Goal: Check status: Check status

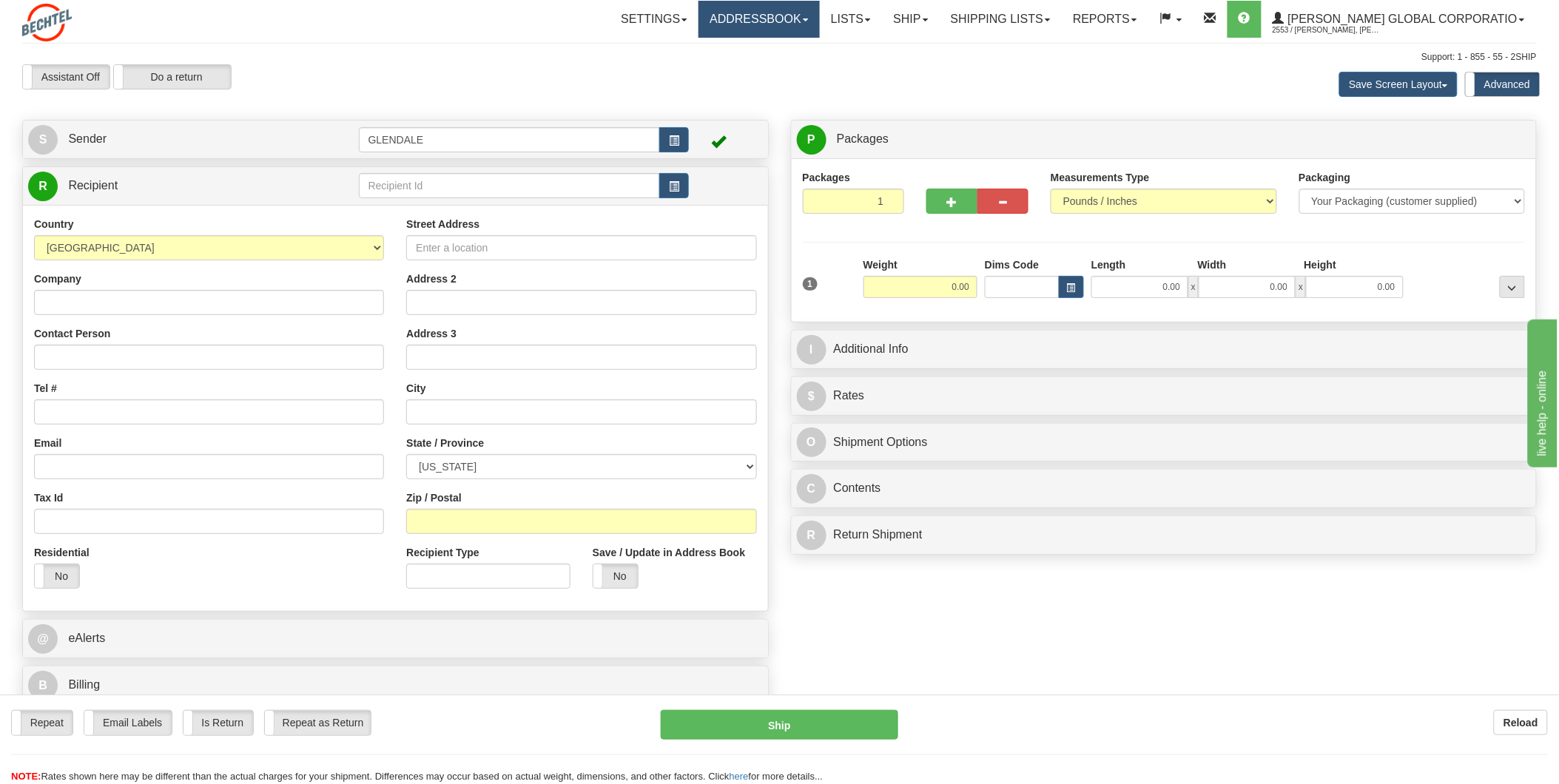
click at [799, 24] on link "Addressbook" at bounding box center [759, 19] width 121 height 37
click at [882, 23] on link "Lists" at bounding box center [851, 19] width 63 height 37
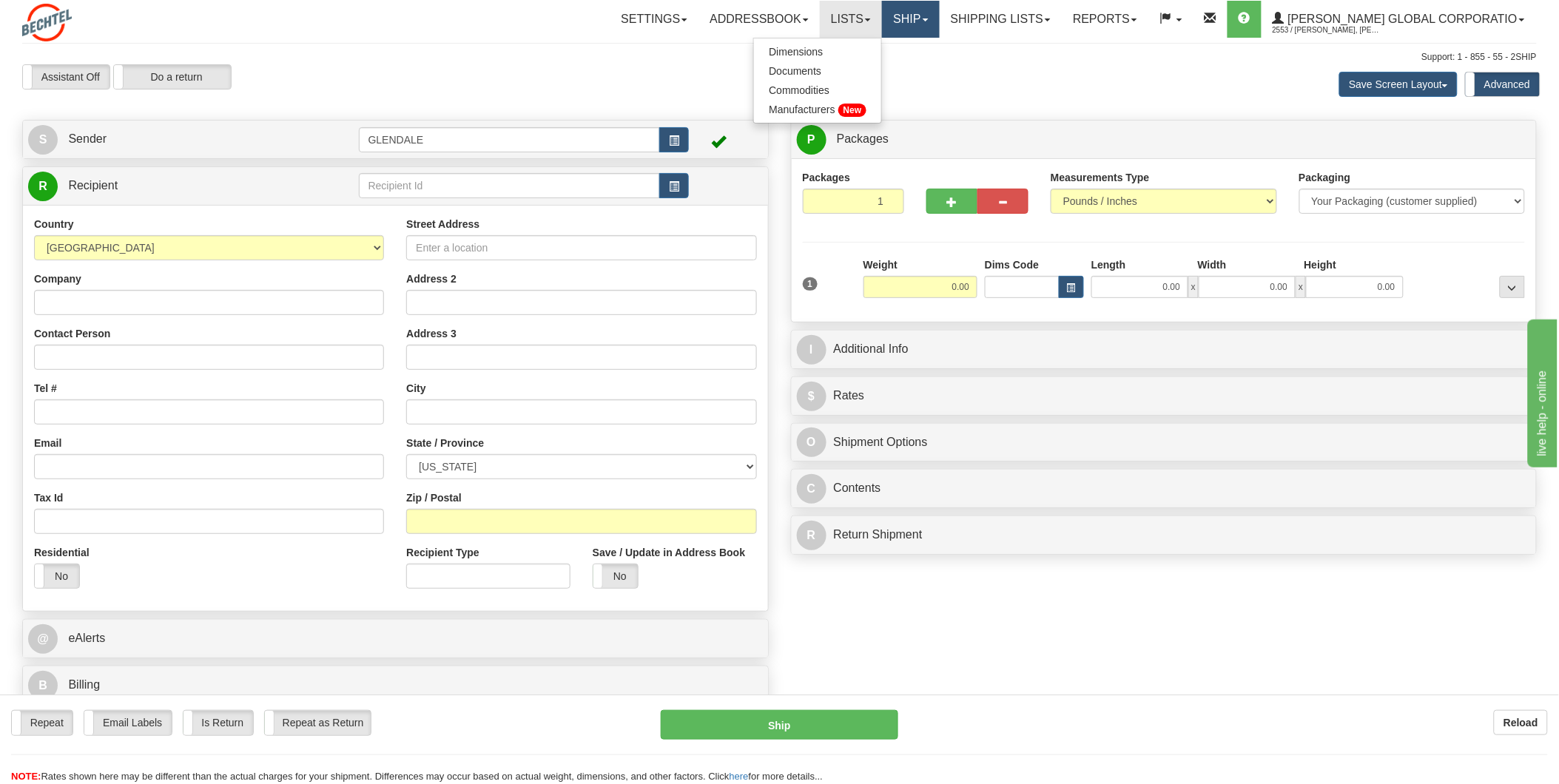
click at [939, 25] on link "Ship" at bounding box center [910, 19] width 57 height 37
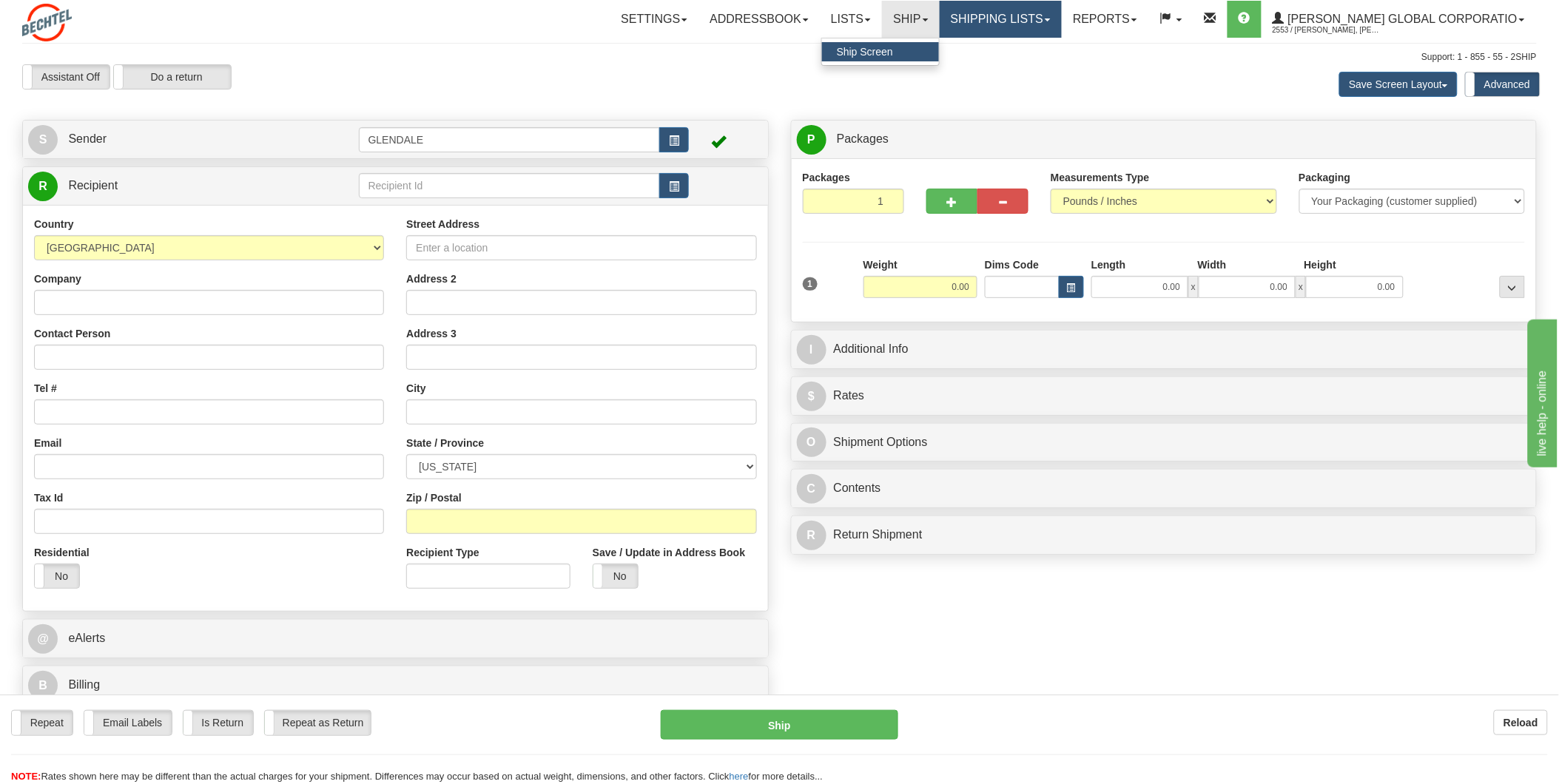
click at [1032, 24] on link "Shipping lists" at bounding box center [1001, 19] width 122 height 37
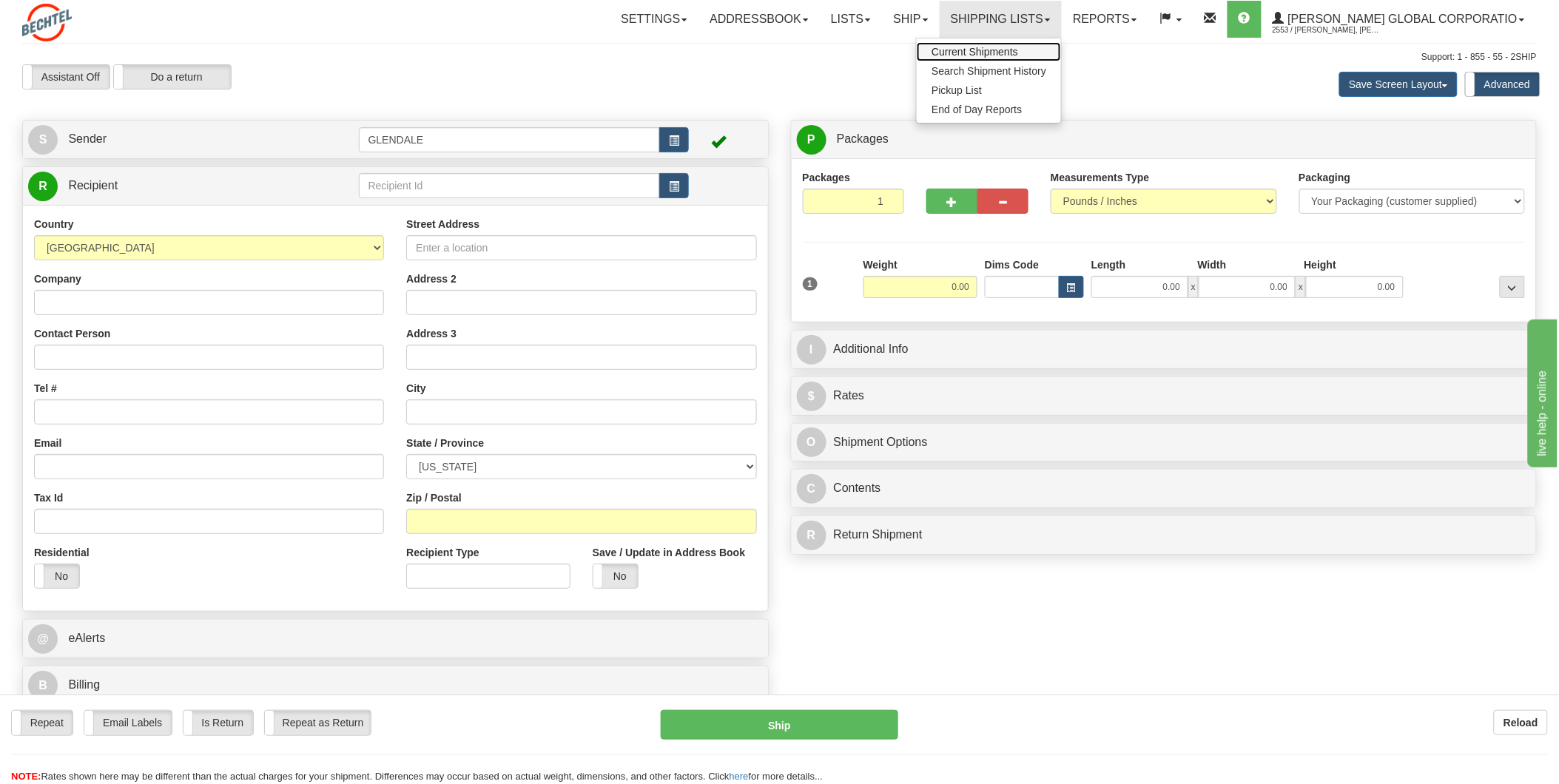
click at [1018, 46] on span "Current Shipments" at bounding box center [975, 52] width 87 height 12
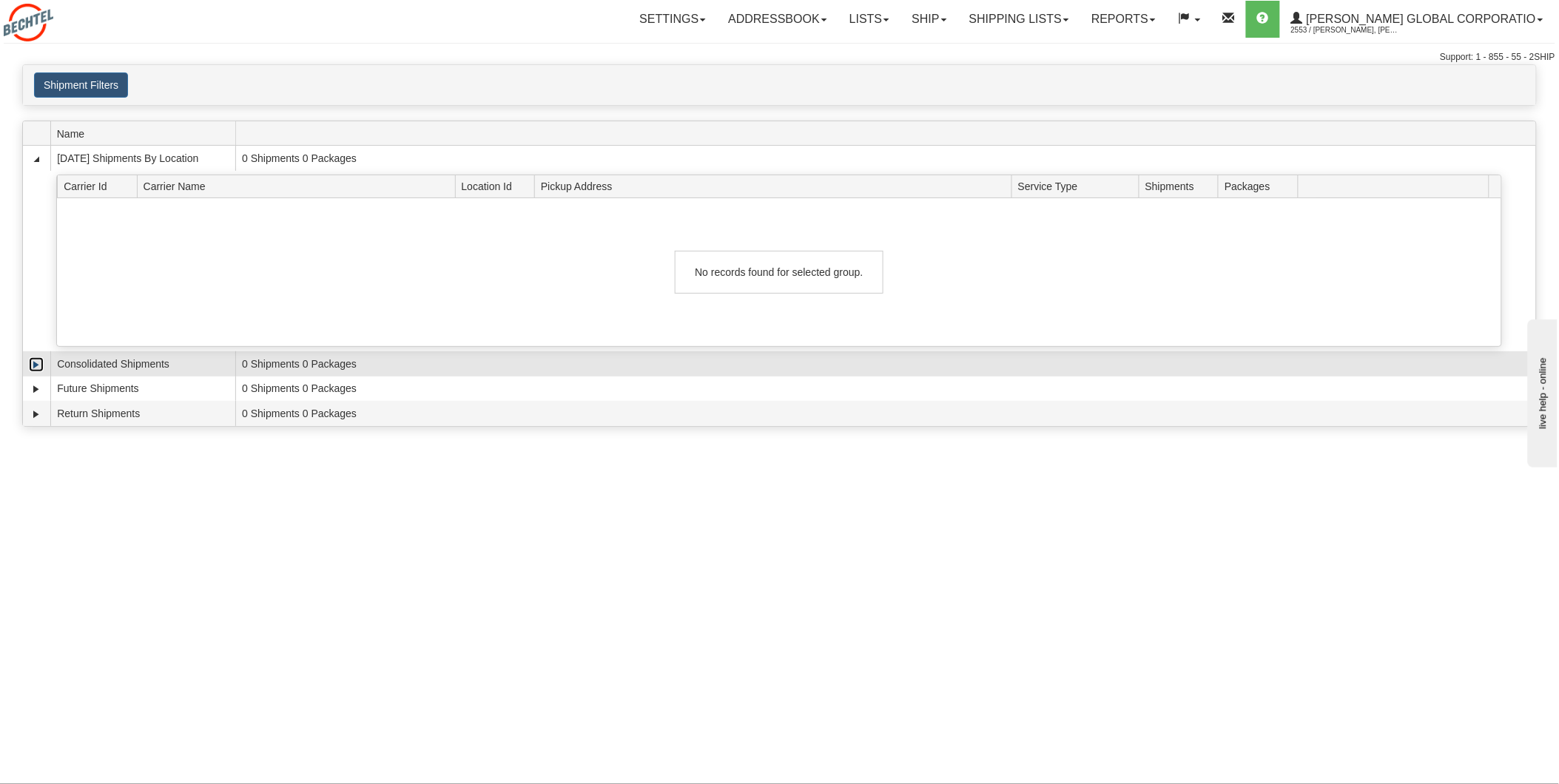
click at [34, 364] on link "Expand" at bounding box center [36, 364] width 14 height 14
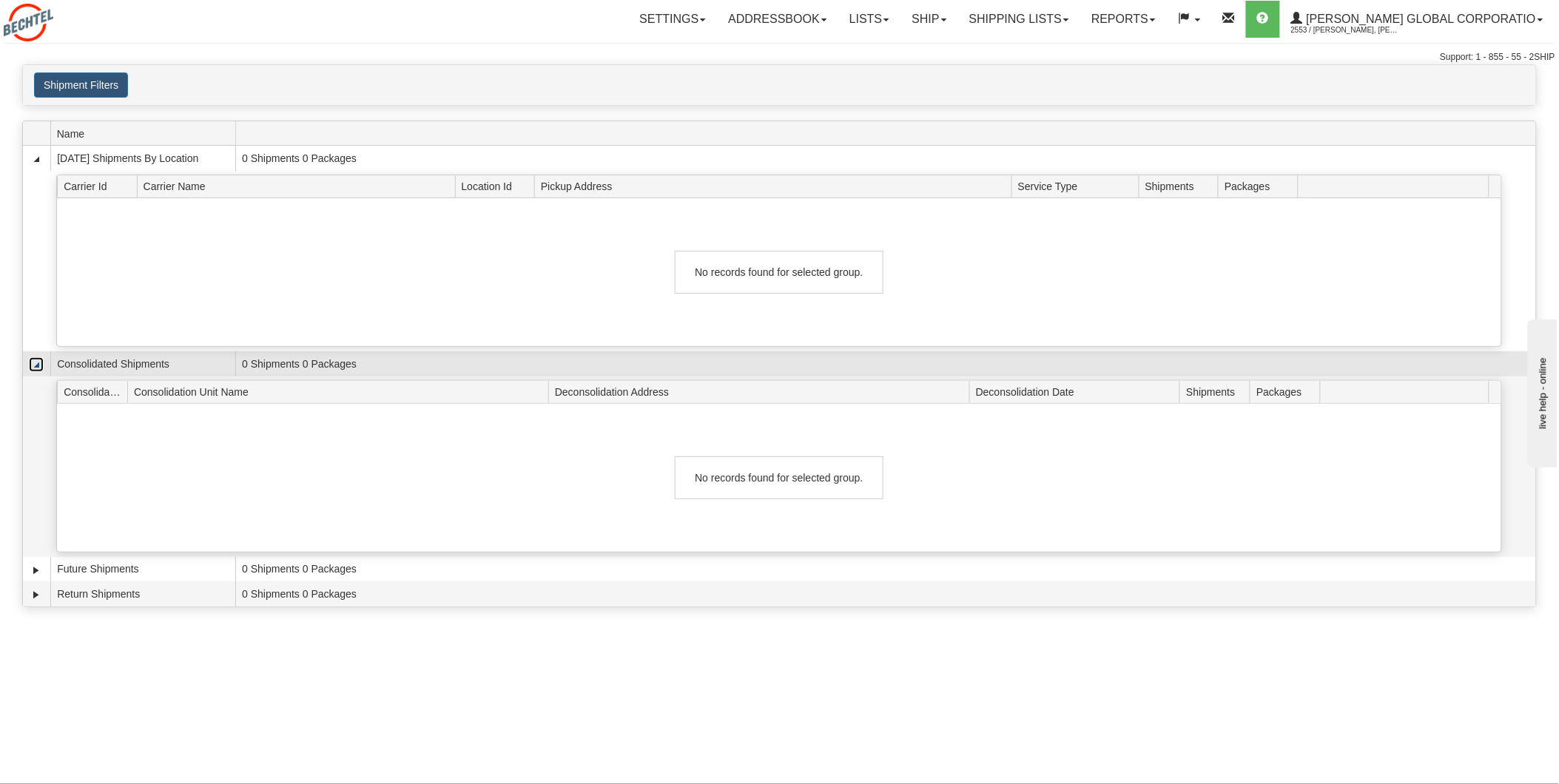
click at [34, 364] on link "Collapse" at bounding box center [36, 364] width 14 height 14
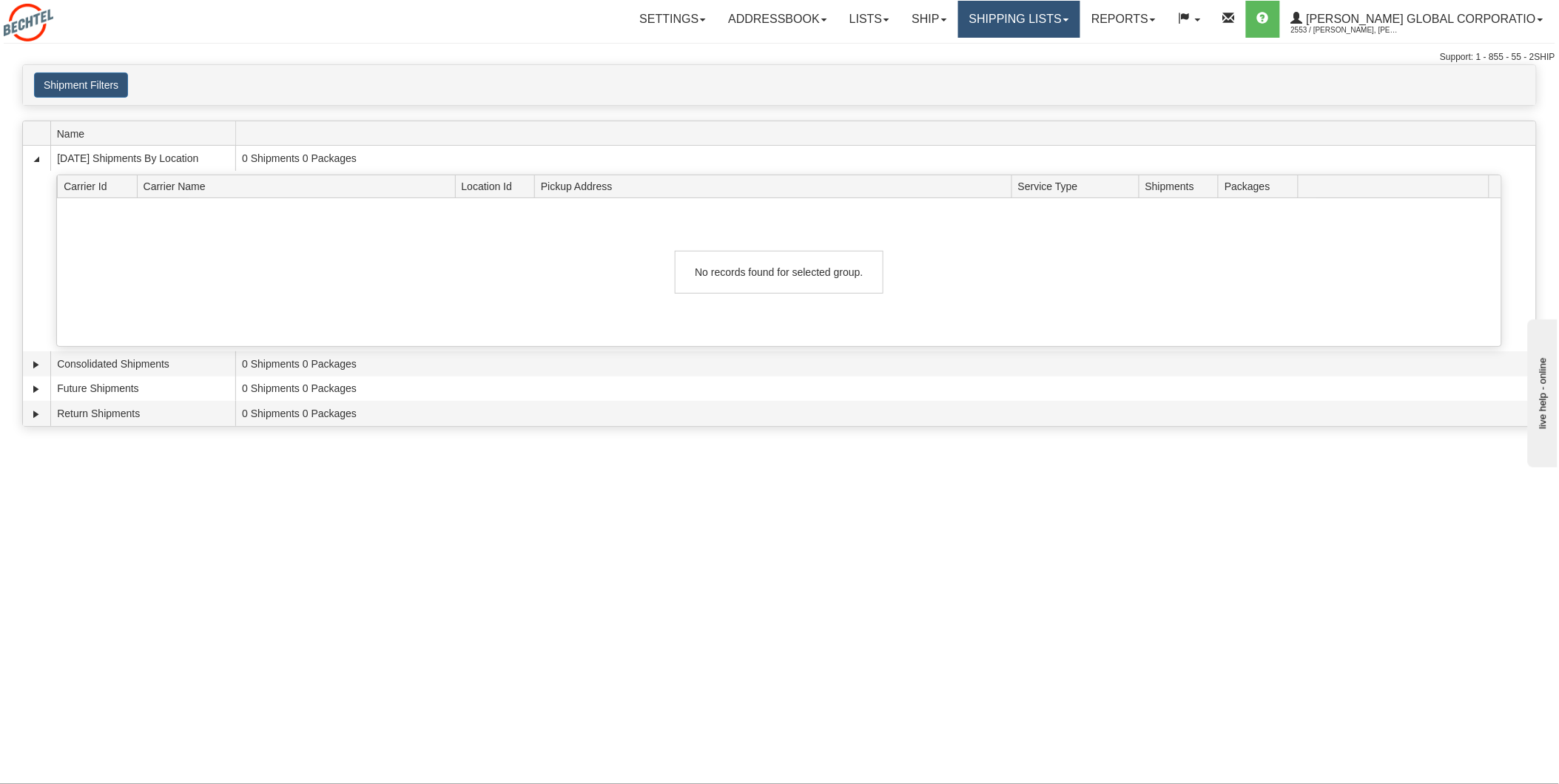
click at [1080, 31] on link "Shipping lists" at bounding box center [1019, 19] width 122 height 37
click at [1065, 68] on span "Search Shipment History" at bounding box center [1007, 71] width 114 height 12
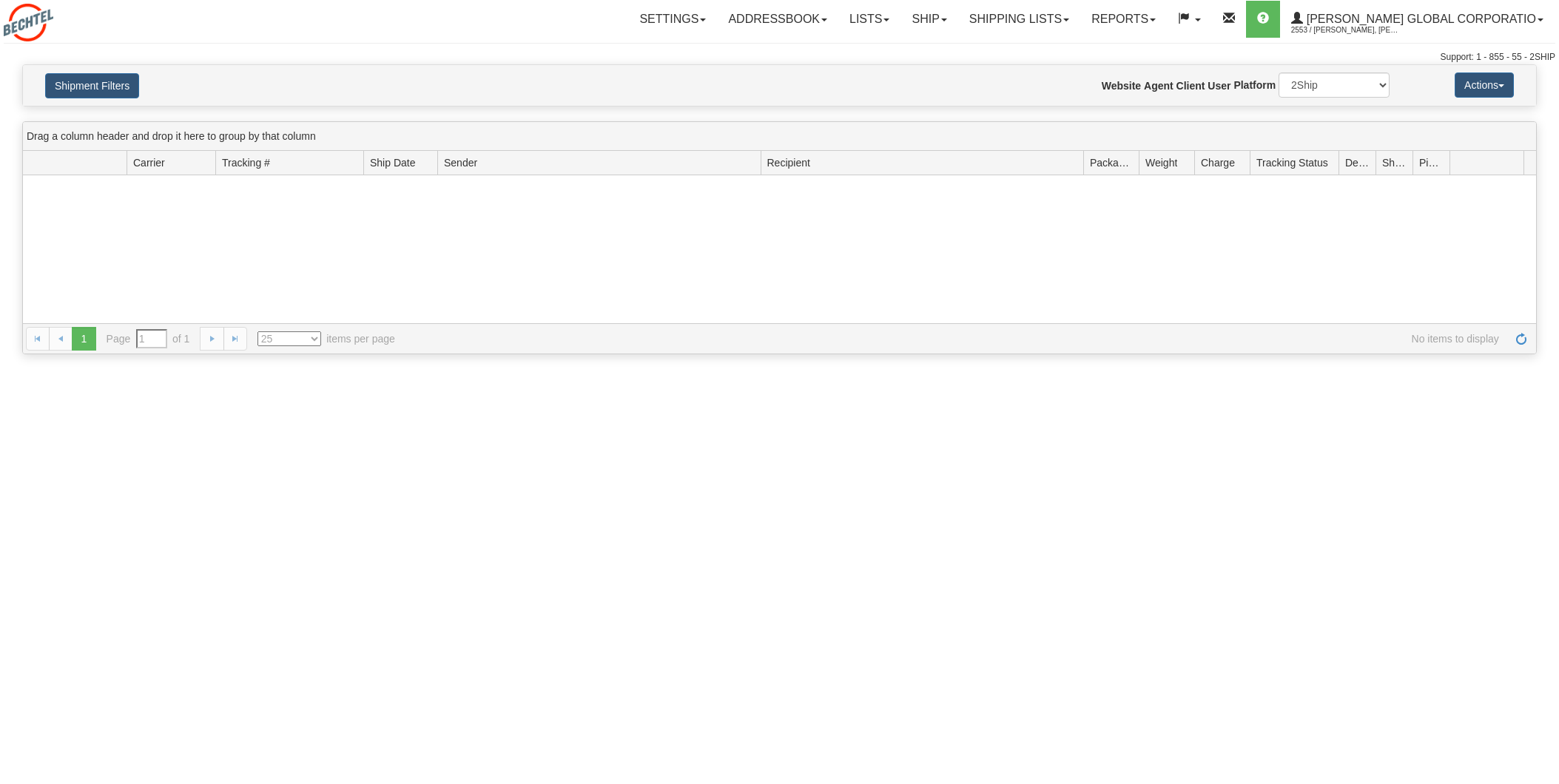
type input "From [DATE] To [DATE]"
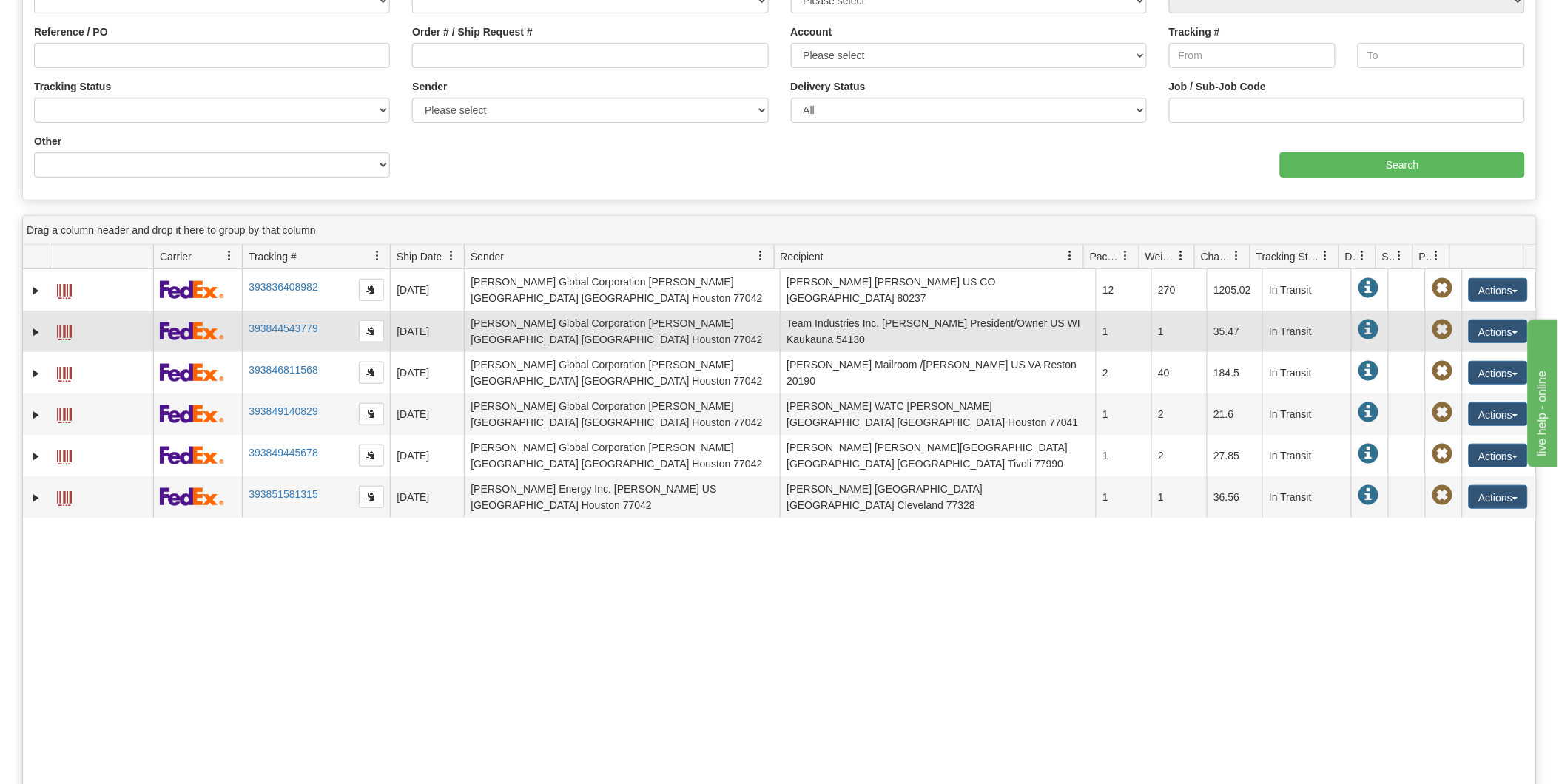
scroll to position [164, 0]
